Goal: Find specific page/section: Find specific page/section

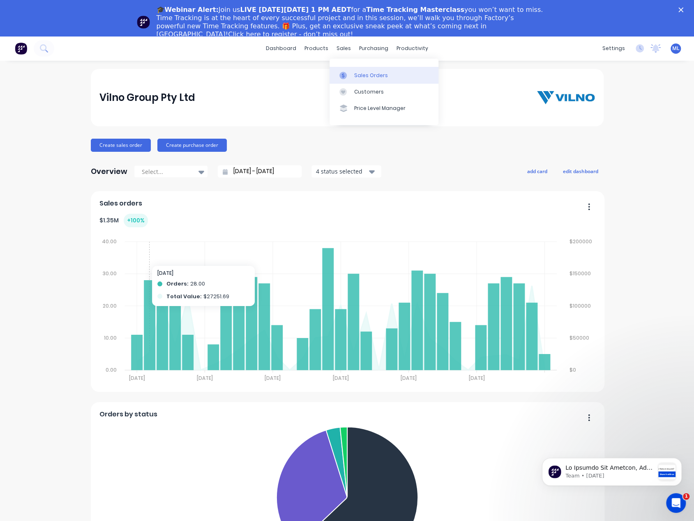
click at [368, 77] on div "Sales Orders" at bounding box center [371, 75] width 34 height 7
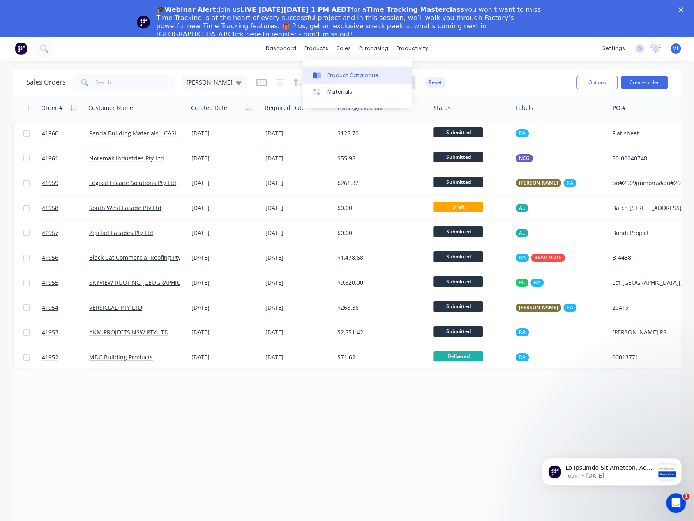
click at [347, 77] on div "Product Catalogue" at bounding box center [352, 75] width 51 height 7
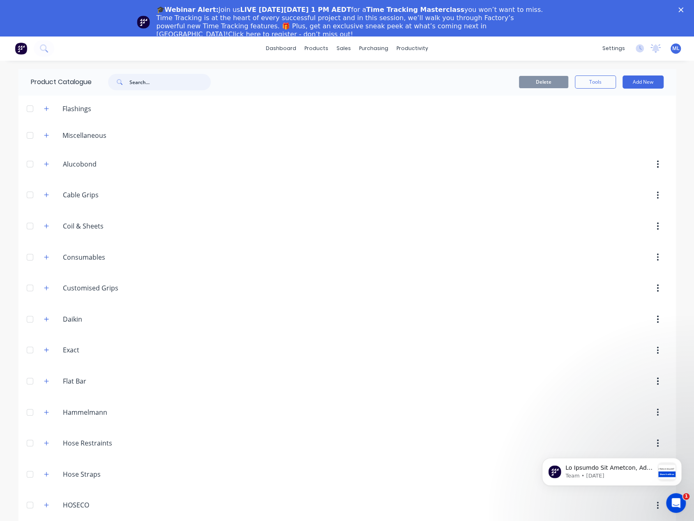
click at [146, 85] on input "text" at bounding box center [169, 82] width 81 height 16
type input "lace up"
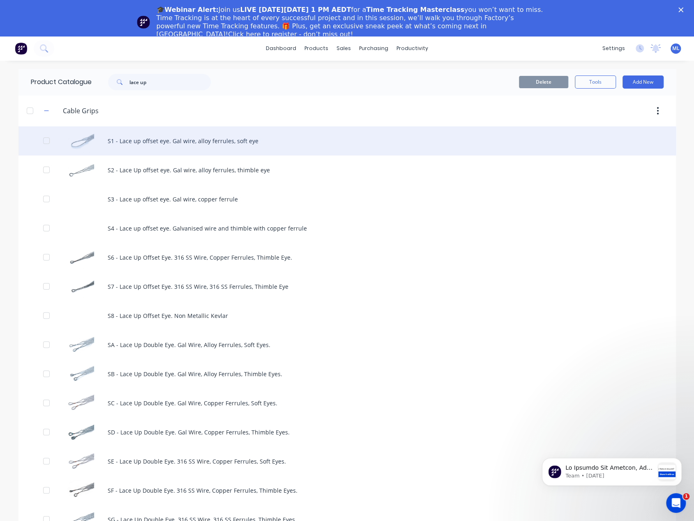
click at [172, 148] on div "S1 - Lace up offset eye. Gal wire, alloy ferrules, soft eye" at bounding box center [346, 140] width 657 height 29
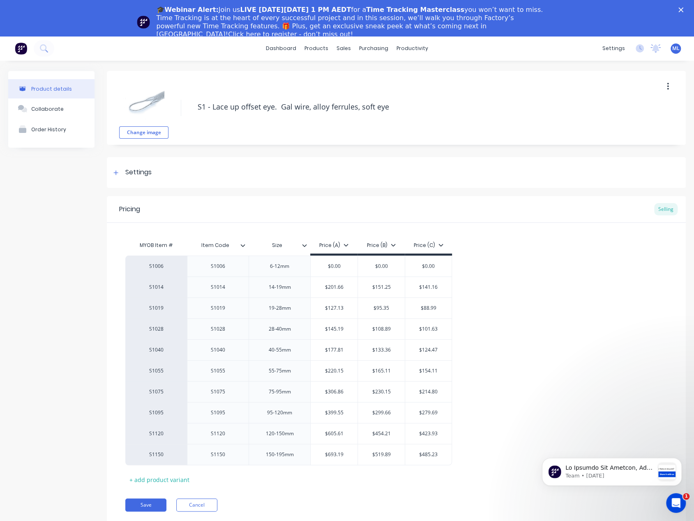
type textarea "x"
